Goal: Task Accomplishment & Management: Use online tool/utility

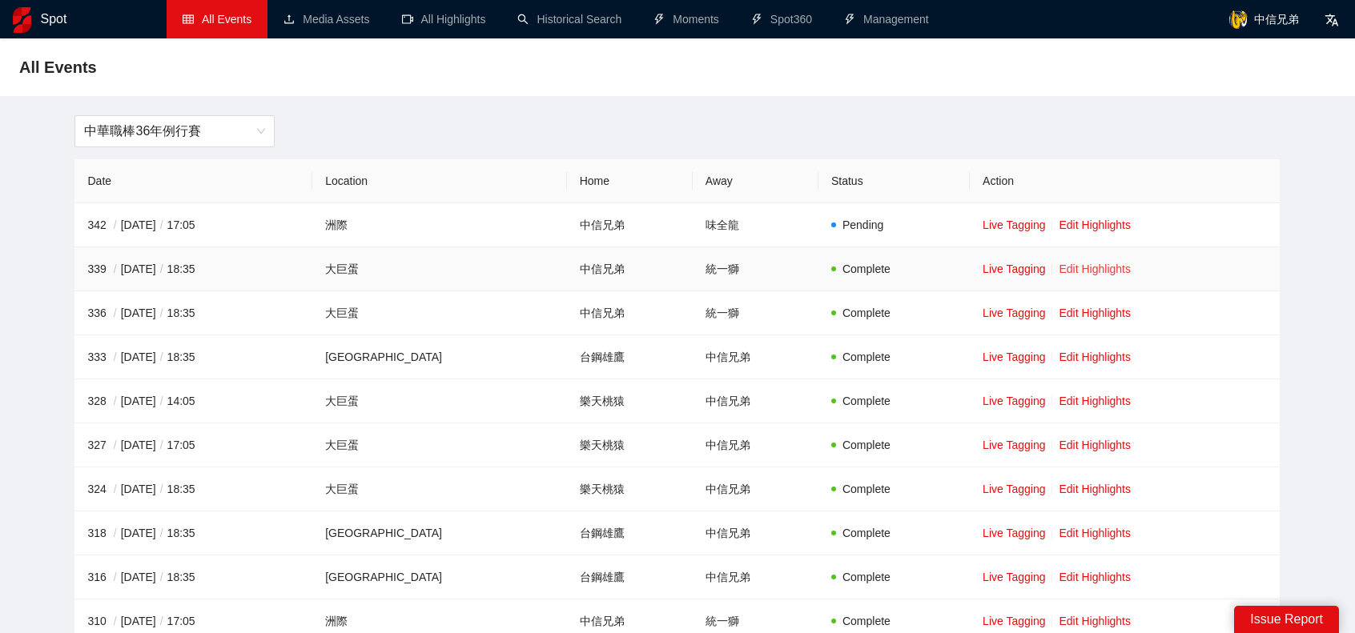
click at [1084, 265] on link "Edit Highlights" at bounding box center [1095, 269] width 72 height 13
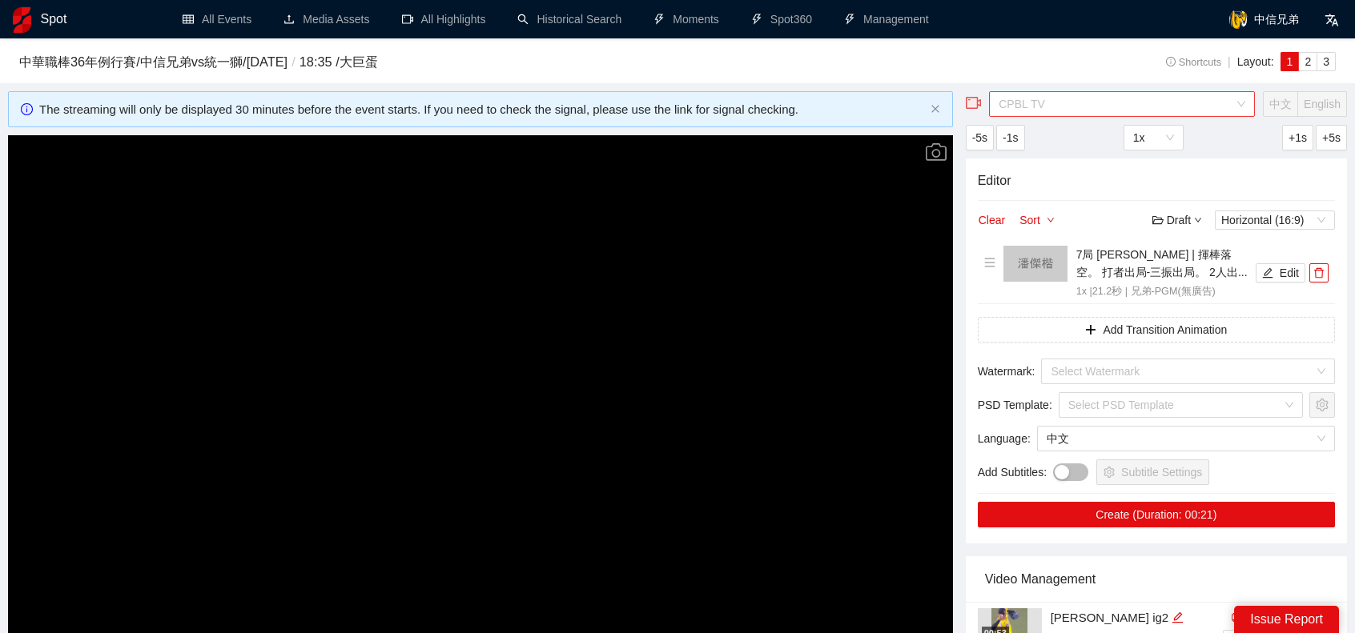
click at [1160, 107] on span "CPBL TV" at bounding box center [1122, 104] width 247 height 24
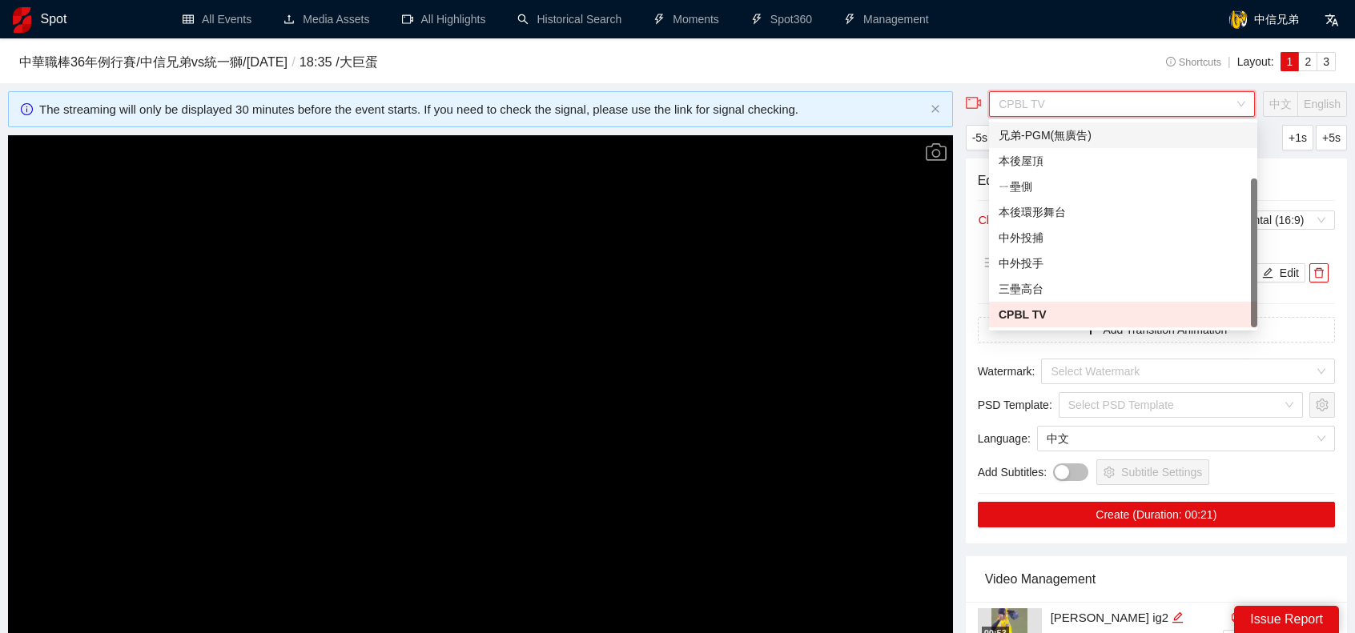
click at [1089, 142] on div "兄弟-PGM(無廣告)" at bounding box center [1123, 136] width 249 height 18
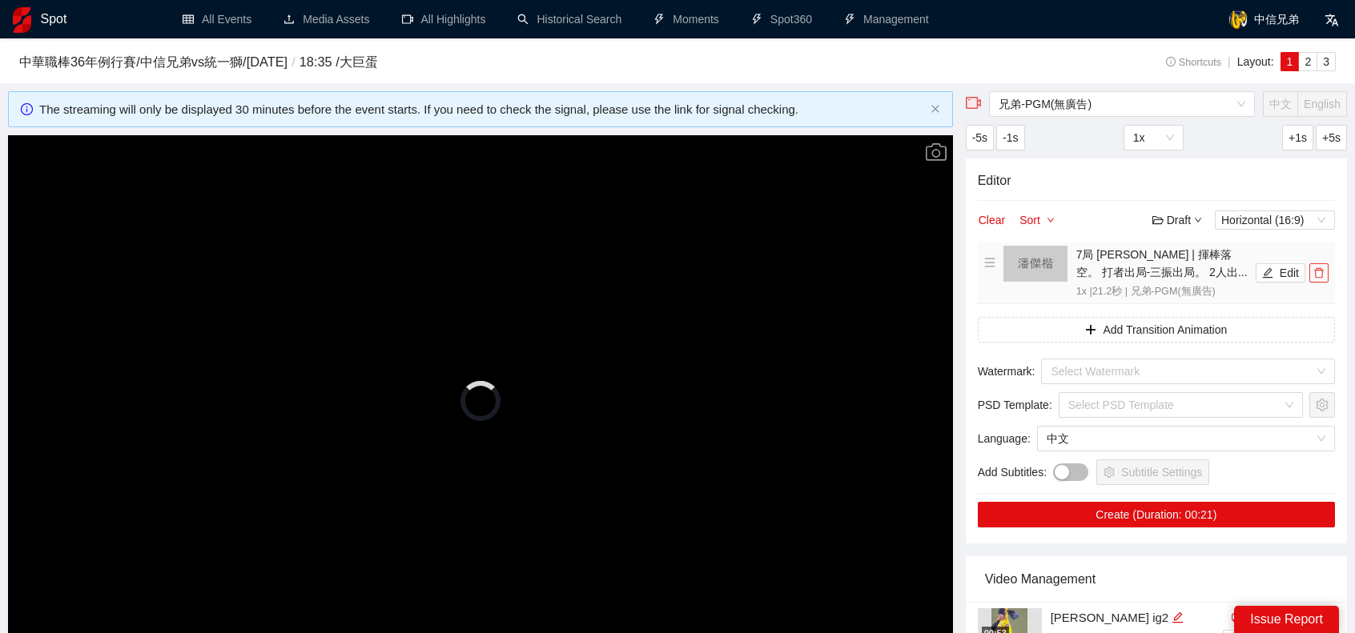
click at [1321, 282] on button "button" at bounding box center [1318, 272] width 19 height 19
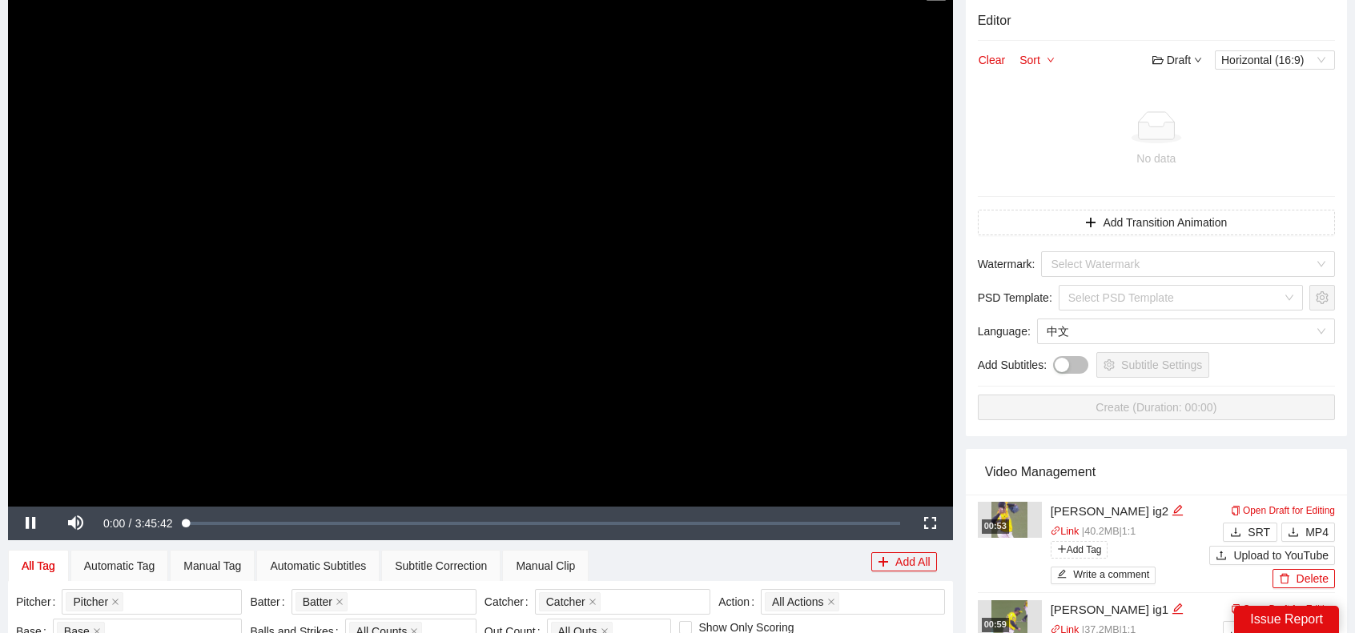
click at [480, 321] on video "Video Player" at bounding box center [480, 241] width 945 height 532
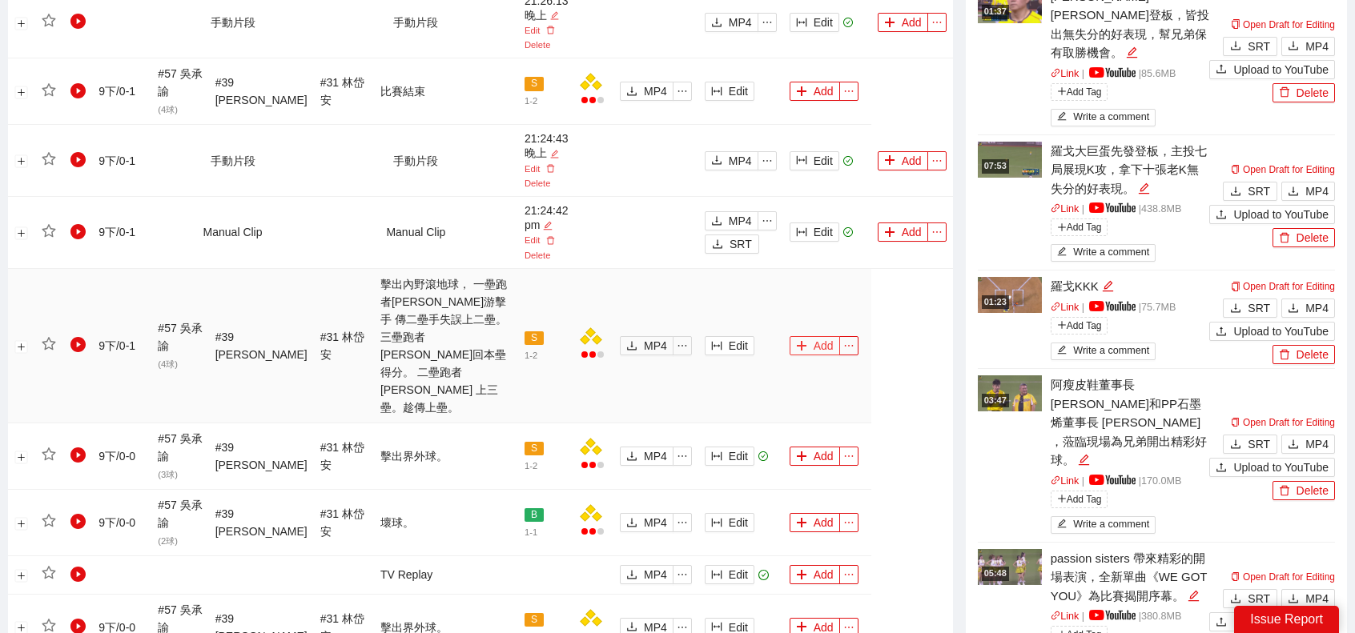
scroll to position [1361, 0]
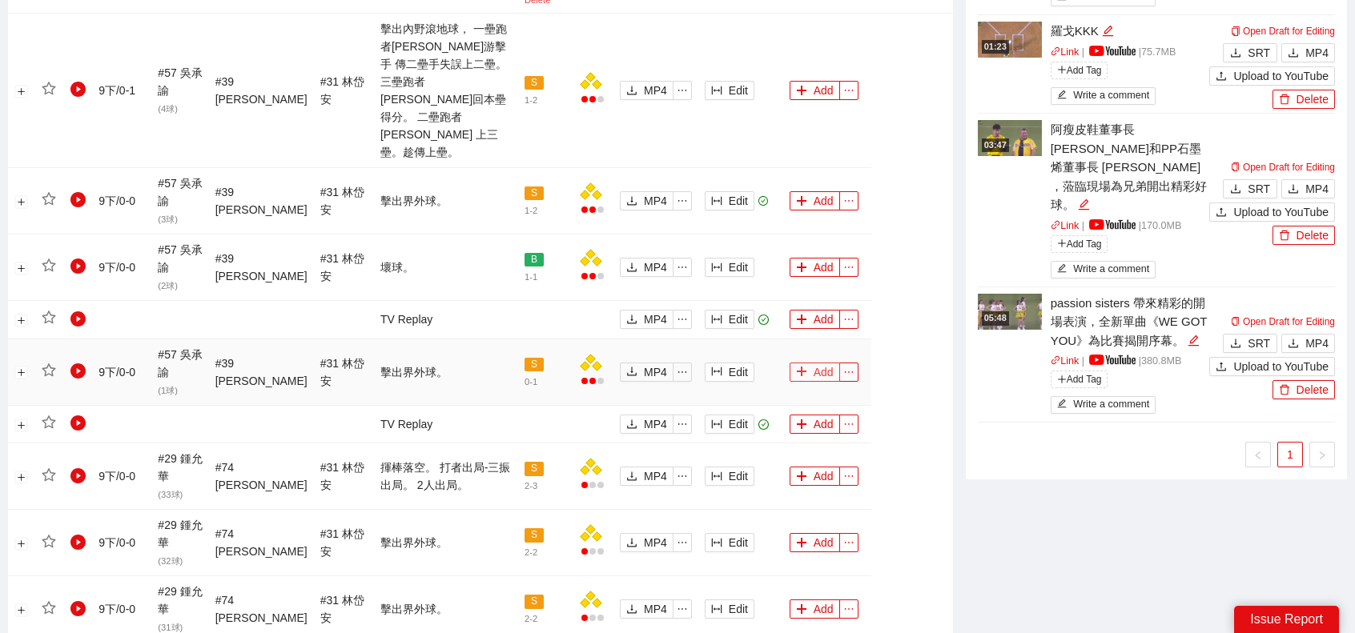
click at [823, 363] on button "Add" at bounding box center [815, 372] width 50 height 19
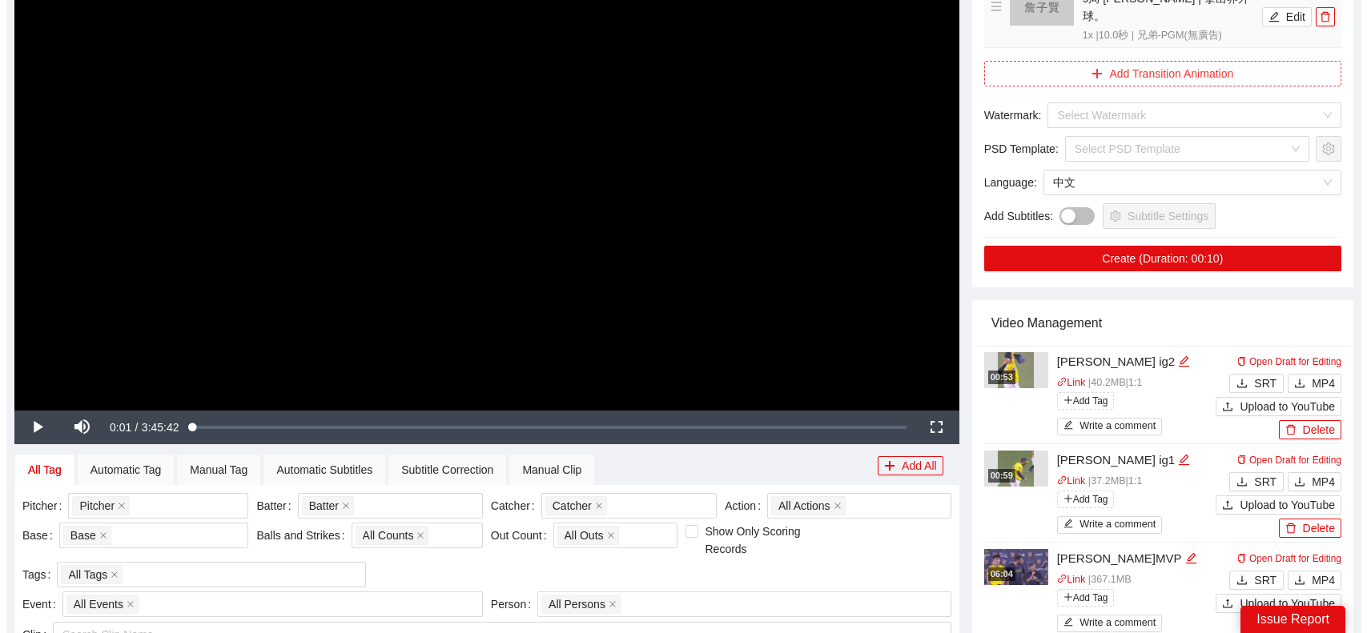
scroll to position [160, 0]
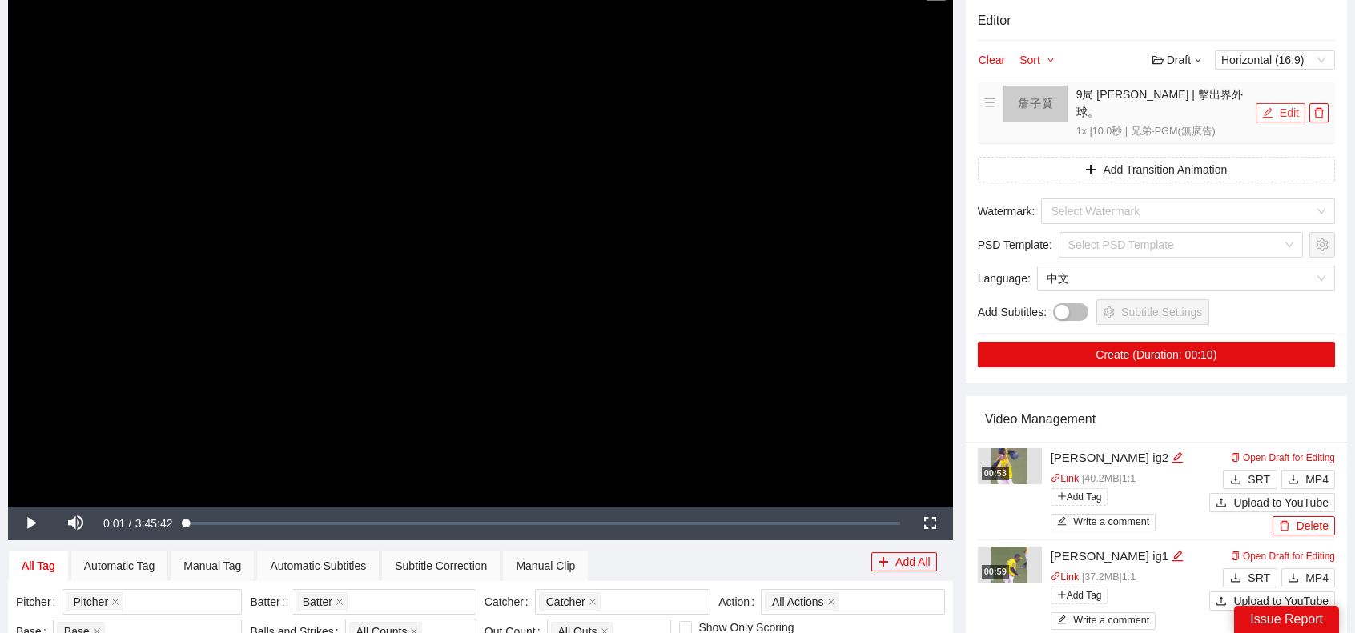
click at [1278, 108] on button "Edit" at bounding box center [1281, 112] width 50 height 19
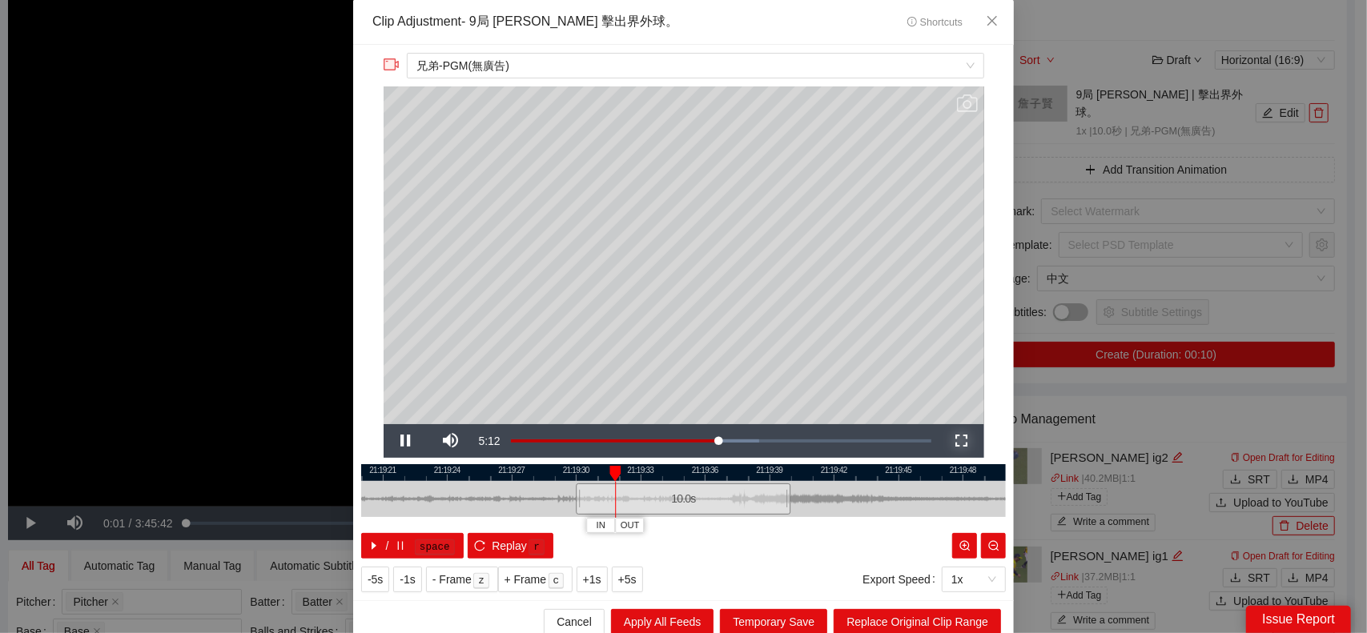
click at [948, 441] on span "Video Player" at bounding box center [961, 441] width 45 height 0
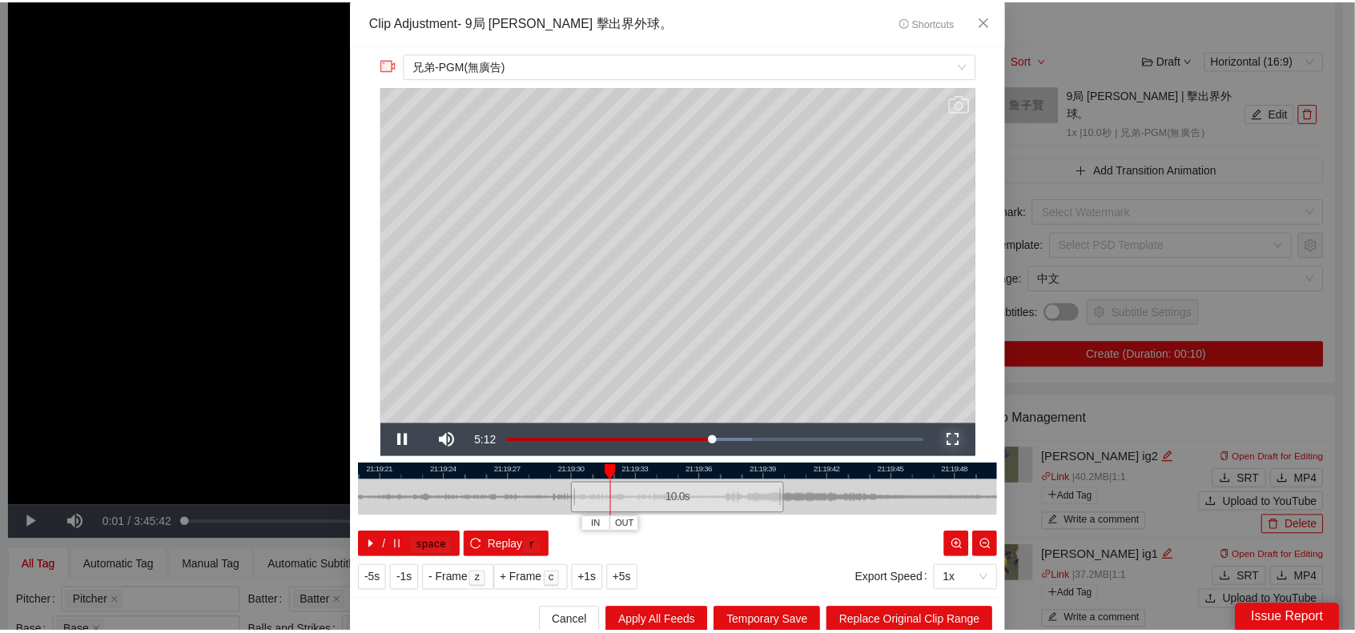
scroll to position [0, 0]
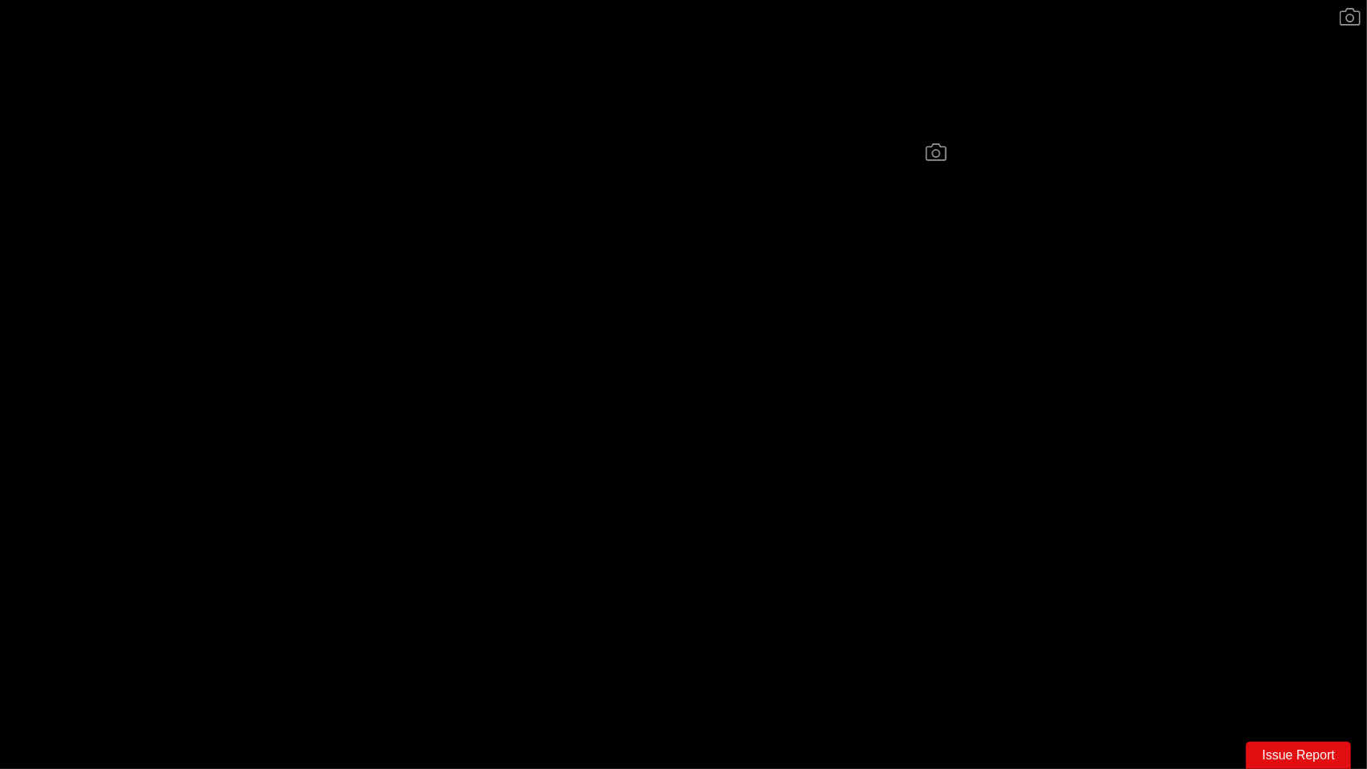
click at [1014, 442] on video "Video Player" at bounding box center [683, 384] width 1367 height 769
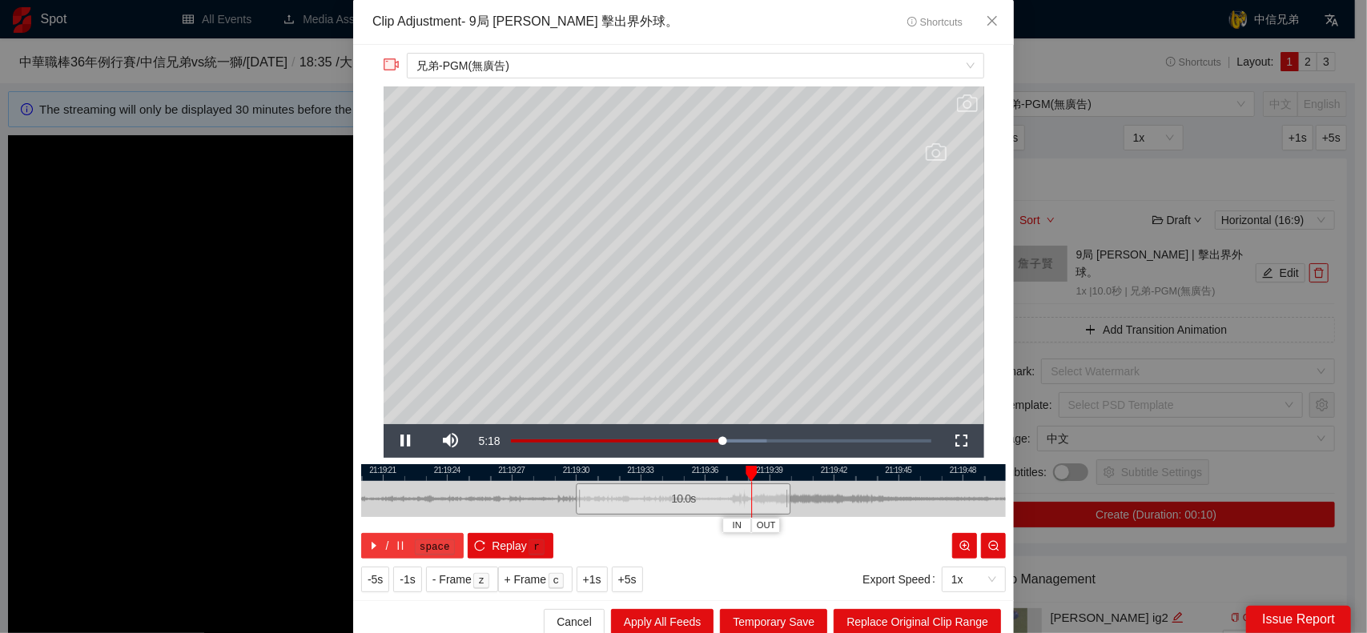
click at [368, 542] on icon "caret-right" at bounding box center [373, 546] width 11 height 11
drag, startPoint x: 783, startPoint y: 497, endPoint x: 1087, endPoint y: 484, distance: 304.6
click at [1087, 484] on div "**********" at bounding box center [683, 316] width 1367 height 633
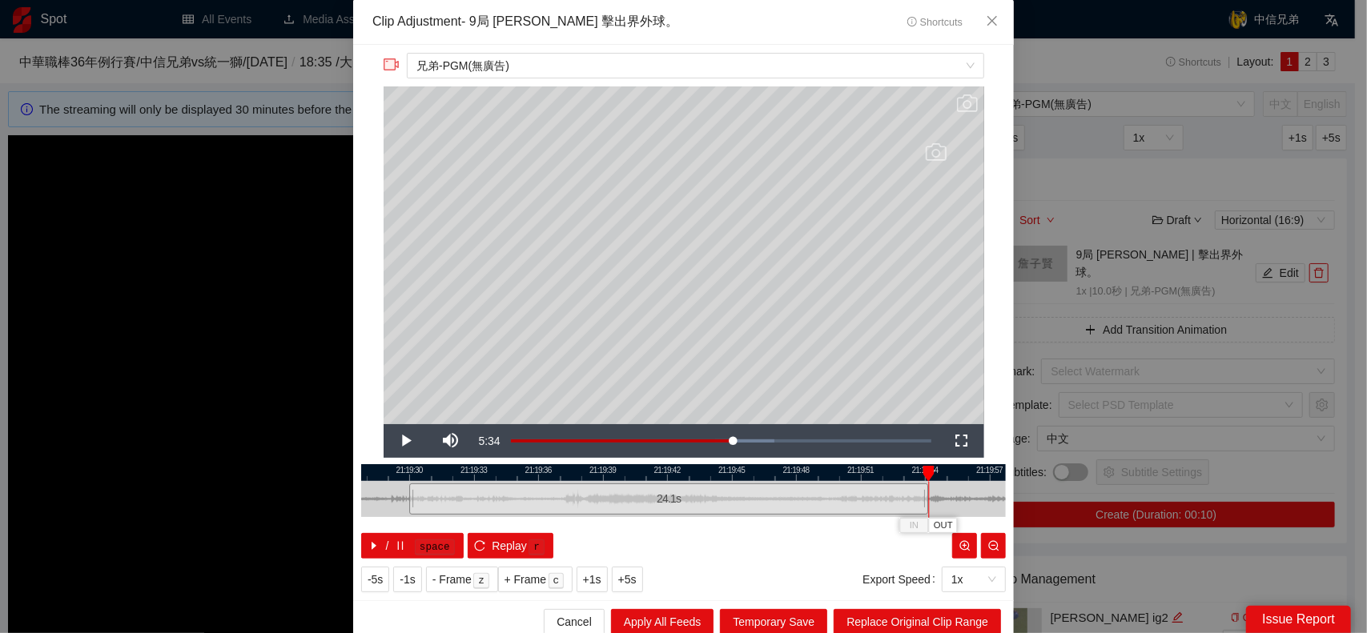
drag, startPoint x: 541, startPoint y: 501, endPoint x: 375, endPoint y: 507, distance: 166.7
click at [373, 510] on div at bounding box center [517, 499] width 645 height 36
drag, startPoint x: 921, startPoint y: 493, endPoint x: 983, endPoint y: 502, distance: 62.3
click at [983, 502] on div "21:19:27 21:19:30 21:19:33 21:19:36 21:19:39 21:19:42 21:19:45 21:19:48 21:19:5…" at bounding box center [683, 511] width 645 height 94
drag, startPoint x: 1002, startPoint y: 502, endPoint x: 973, endPoint y: 502, distance: 28.8
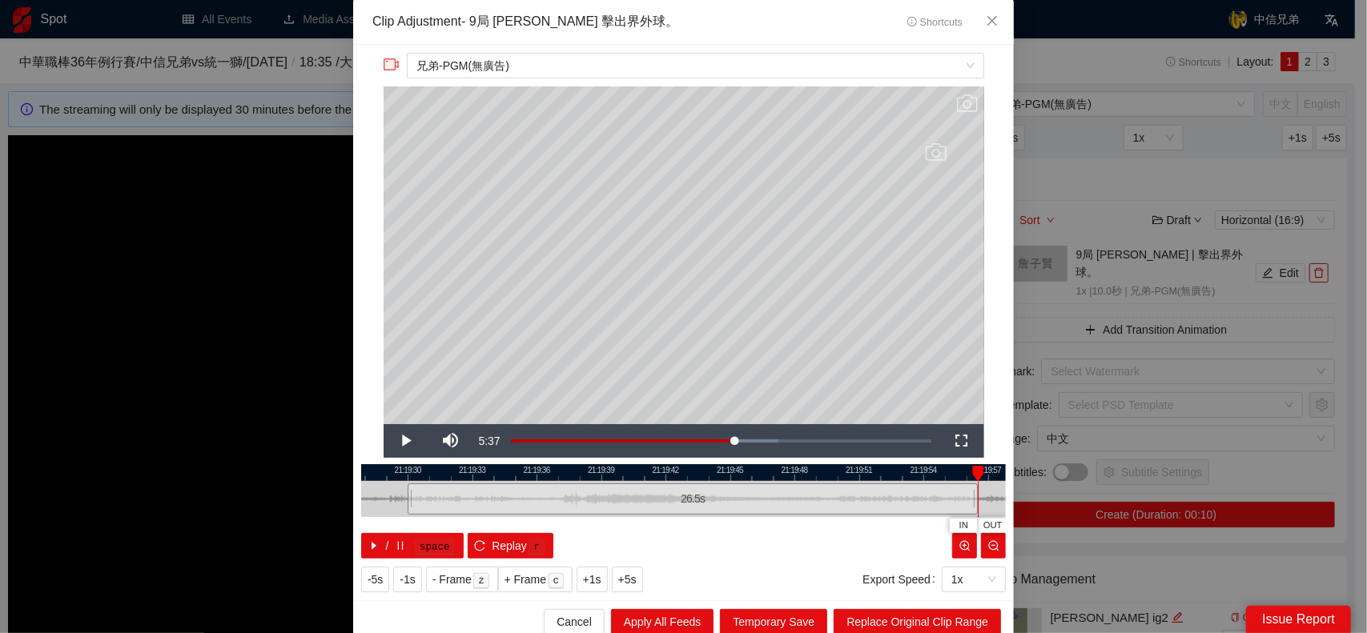
click at [973, 502] on div at bounding box center [976, 499] width 10 height 36
click at [971, 502] on div at bounding box center [976, 499] width 10 height 36
click at [475, 541] on icon "reload" at bounding box center [479, 546] width 11 height 11
click at [475, 550] on icon "reload" at bounding box center [480, 546] width 10 height 10
click at [983, 29] on span "Close" at bounding box center [992, 21] width 43 height 43
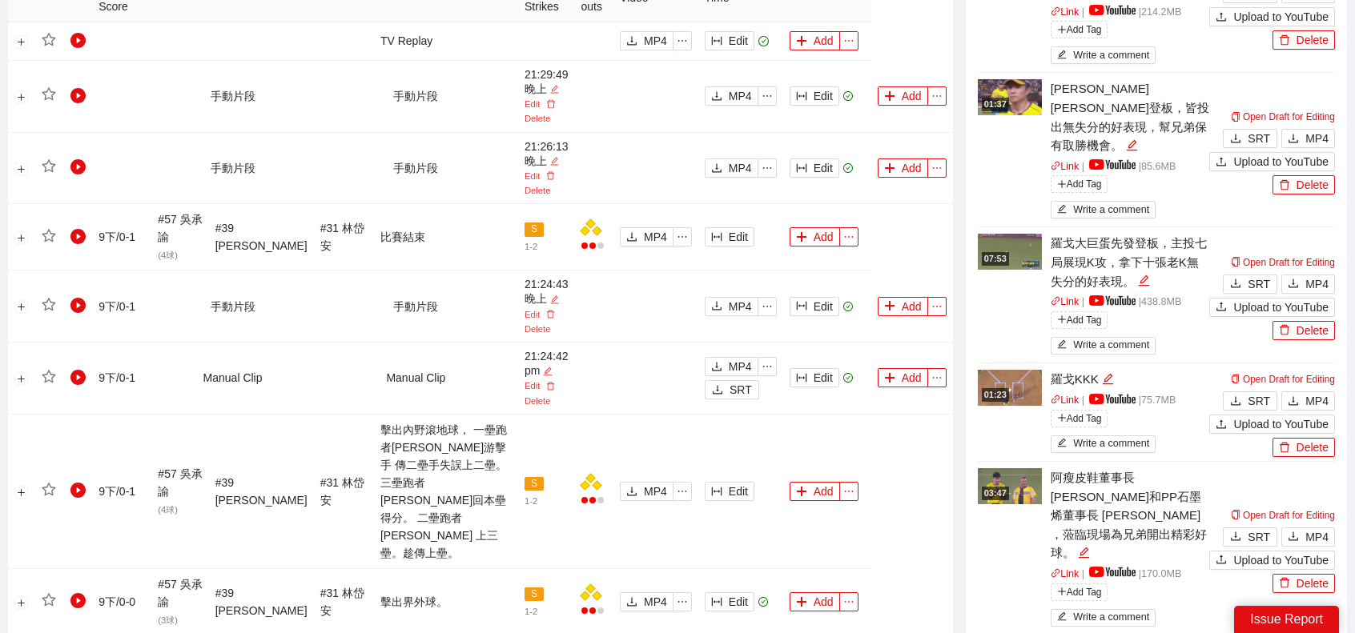
scroll to position [961, 0]
drag, startPoint x: 814, startPoint y: 461, endPoint x: 834, endPoint y: 458, distance: 21.1
click at [814, 481] on button "Add" at bounding box center [815, 490] width 50 height 19
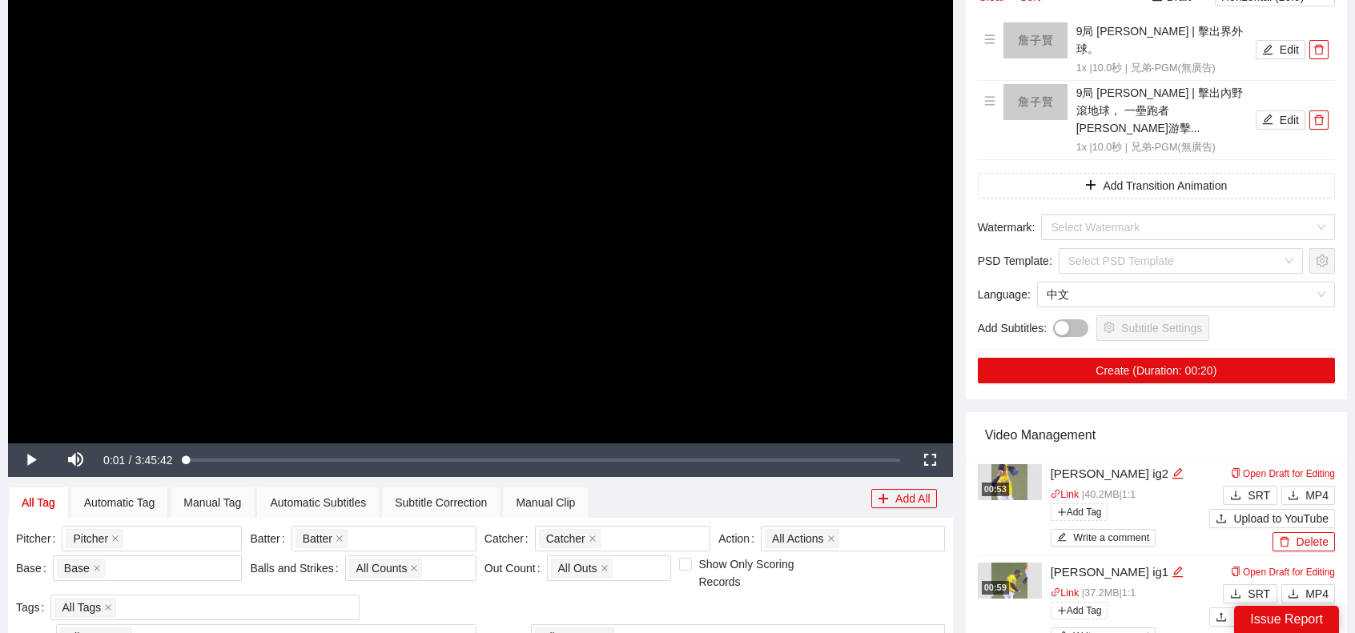
scroll to position [80, 0]
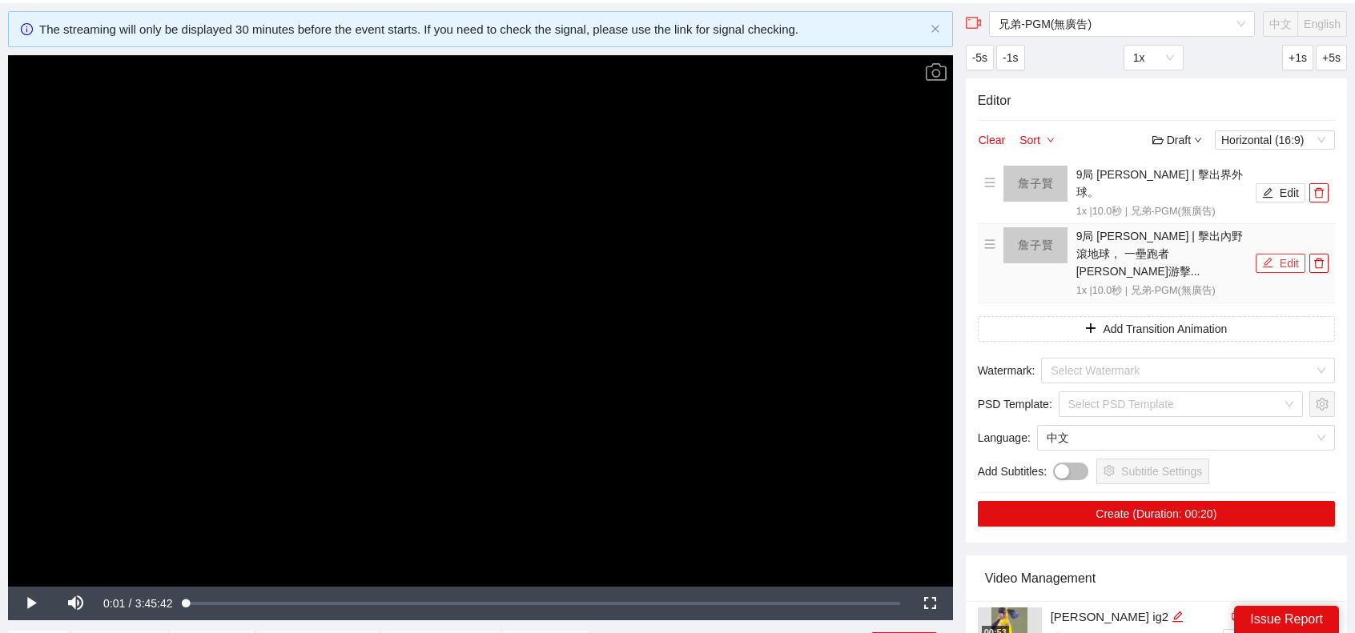
click at [1278, 254] on button "Edit" at bounding box center [1281, 263] width 50 height 19
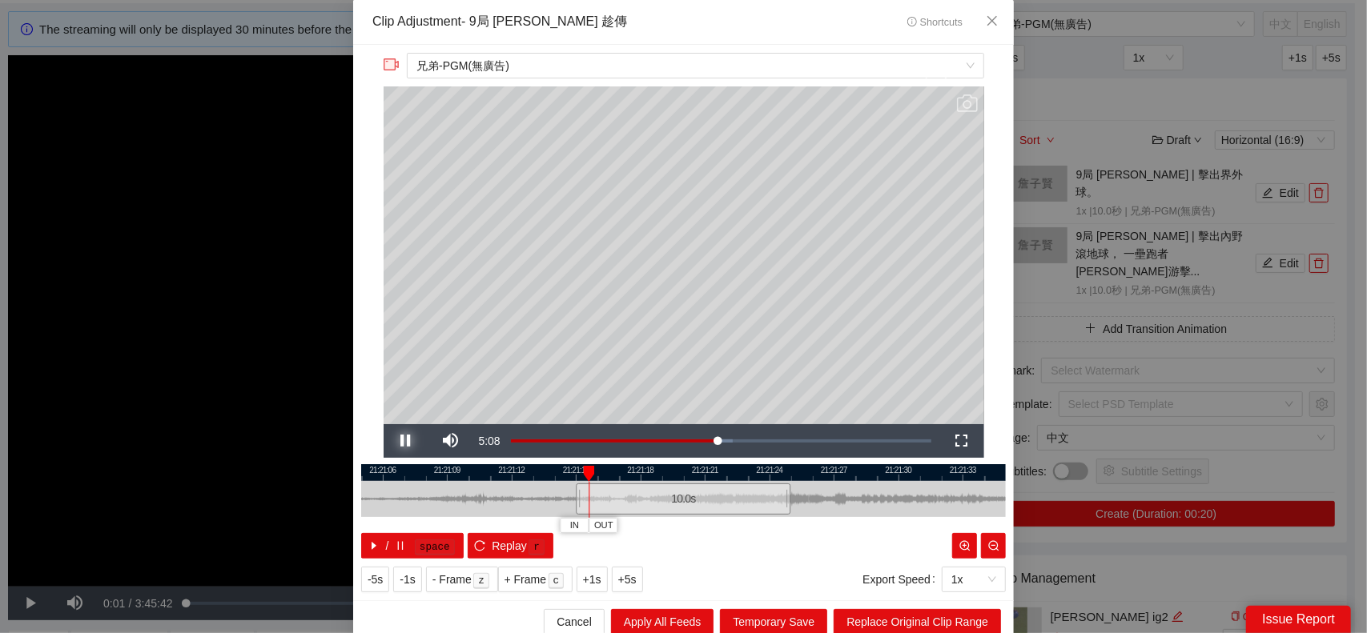
click at [392, 441] on span "Video Player" at bounding box center [406, 441] width 45 height 0
click at [406, 441] on span "Video Player" at bounding box center [406, 441] width 45 height 0
click at [399, 441] on span "Video Player" at bounding box center [406, 441] width 45 height 0
click at [474, 544] on icon "reload" at bounding box center [479, 546] width 11 height 11
click at [480, 536] on button "Replay r" at bounding box center [511, 546] width 86 height 26
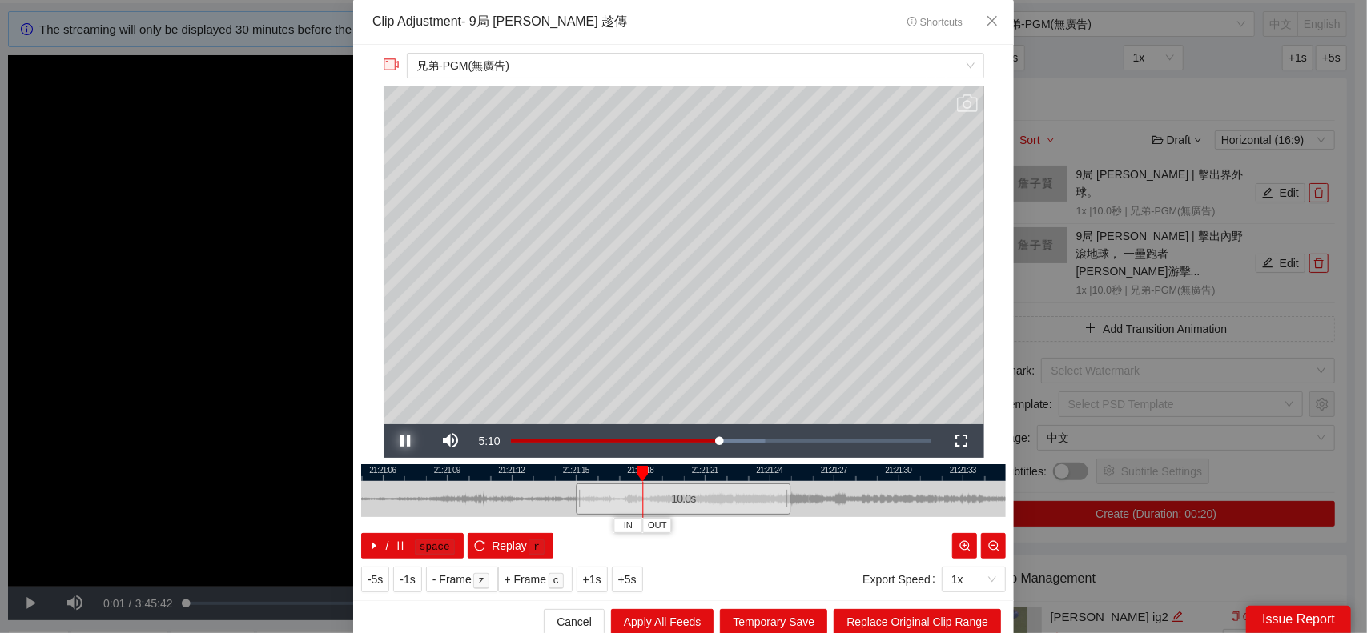
click at [400, 441] on span "Video Player" at bounding box center [406, 441] width 45 height 0
click at [986, 18] on icon "close" at bounding box center [992, 20] width 13 height 13
